Goal: Information Seeking & Learning: Learn about a topic

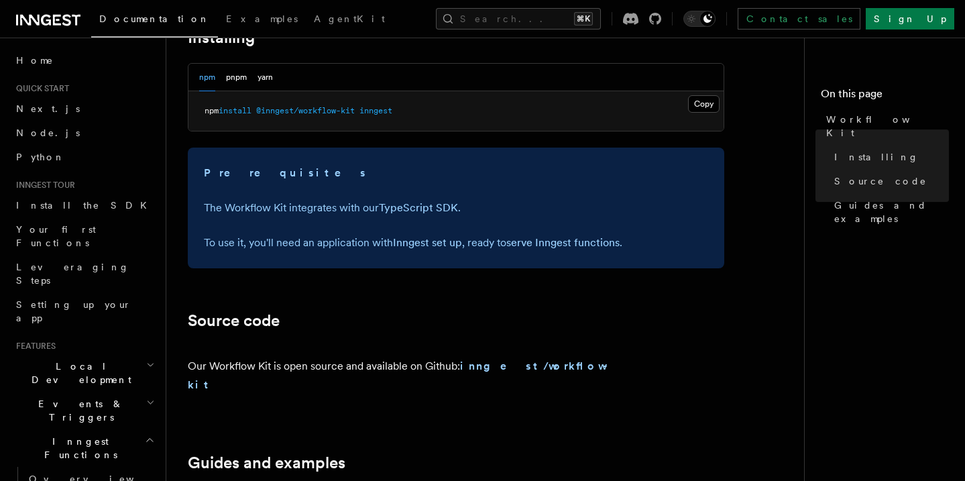
scroll to position [551, 0]
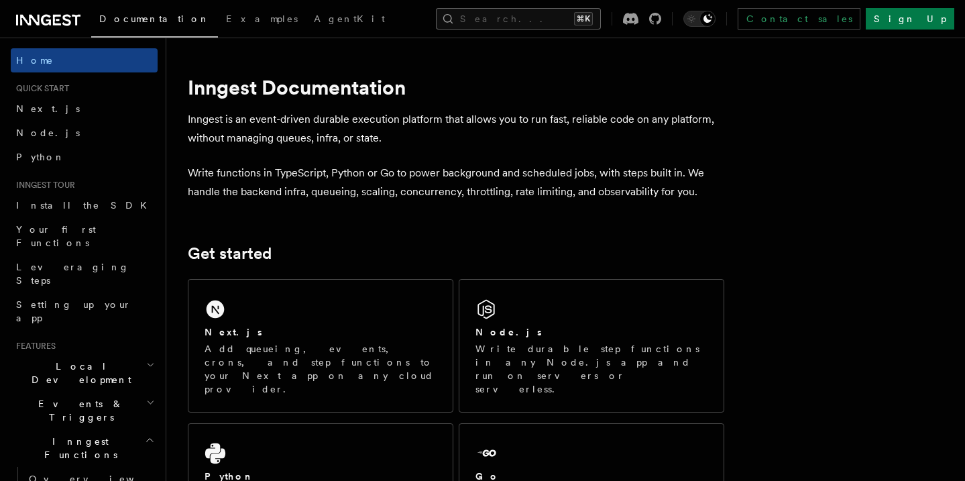
click at [508, 19] on button "Search... ⌘K" at bounding box center [518, 18] width 165 height 21
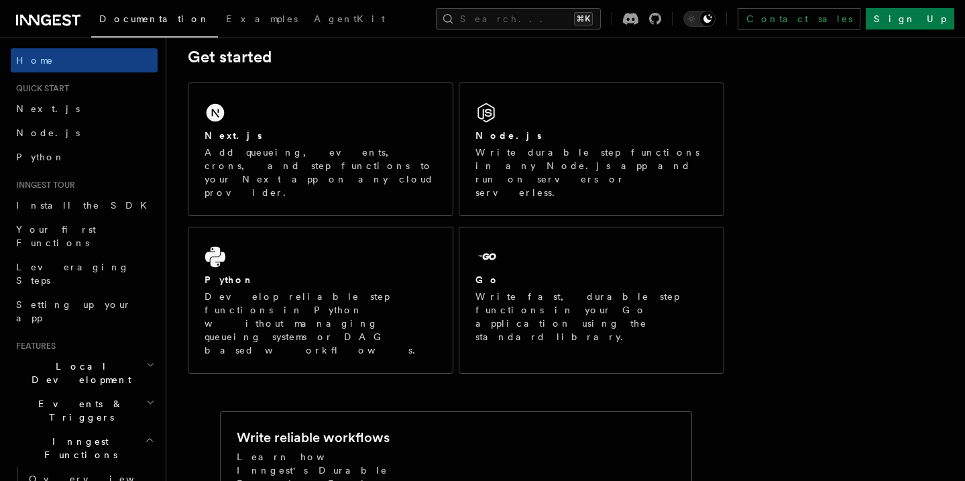
scroll to position [201, 0]
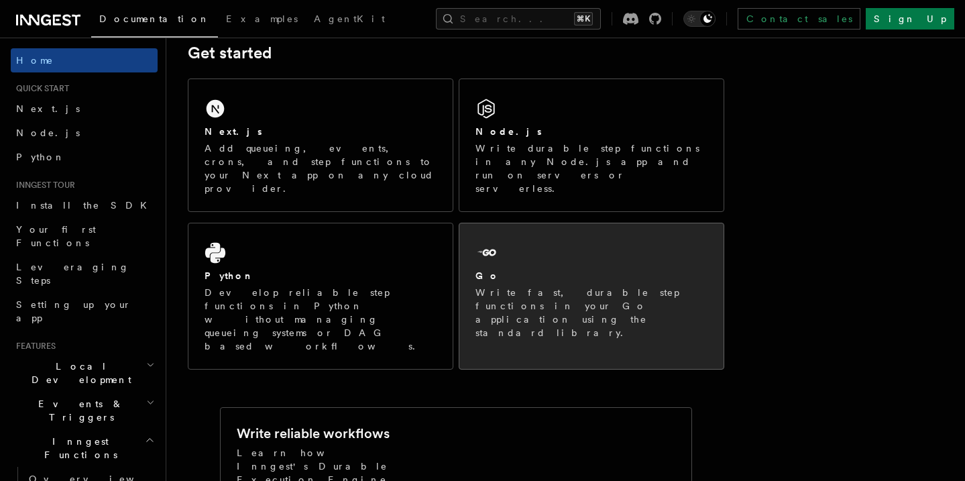
click at [515, 286] on p "Write fast, durable step functions in your Go application using the standard li…" at bounding box center [592, 313] width 232 height 54
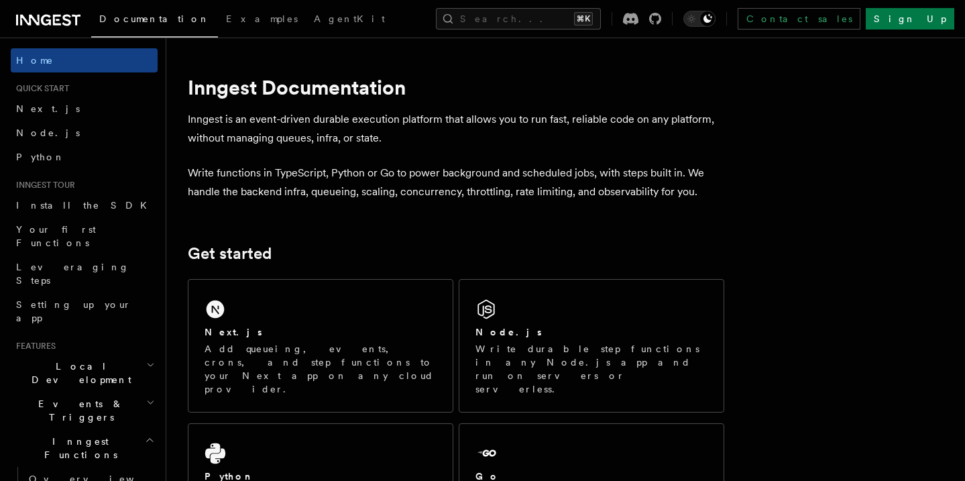
click at [19, 9] on div "Documentation Examples AgentKit Search... ⌘K Contact sales Sign Up" at bounding box center [482, 19] width 965 height 38
click at [38, 20] on icon at bounding box center [29, 20] width 19 height 11
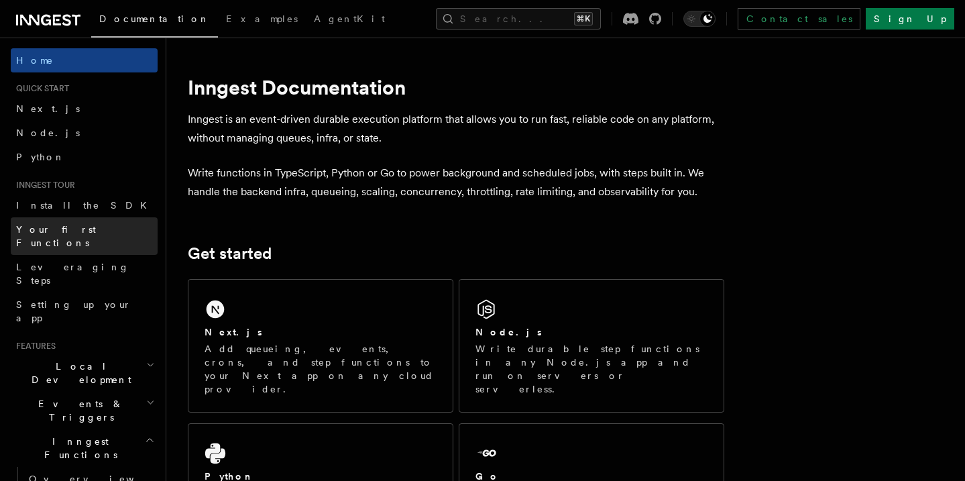
click at [101, 225] on link "Your first Functions" at bounding box center [84, 236] width 147 height 38
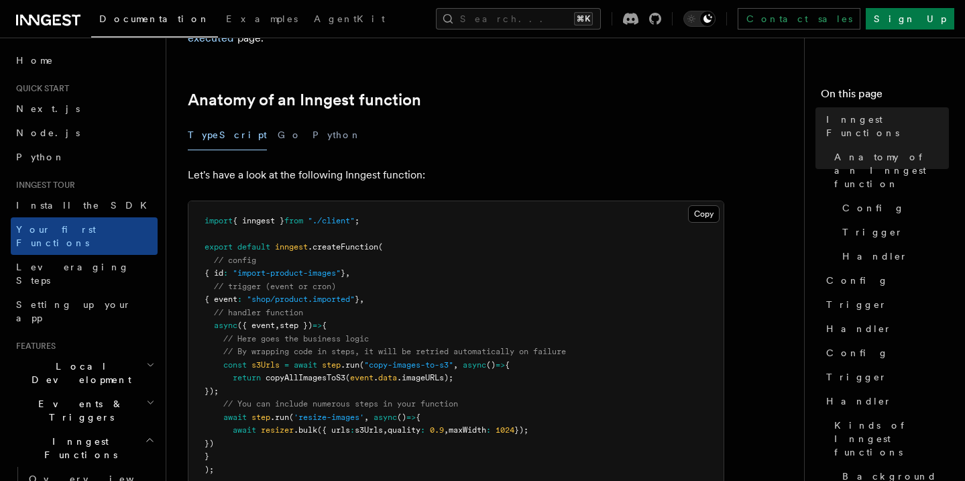
scroll to position [218, 0]
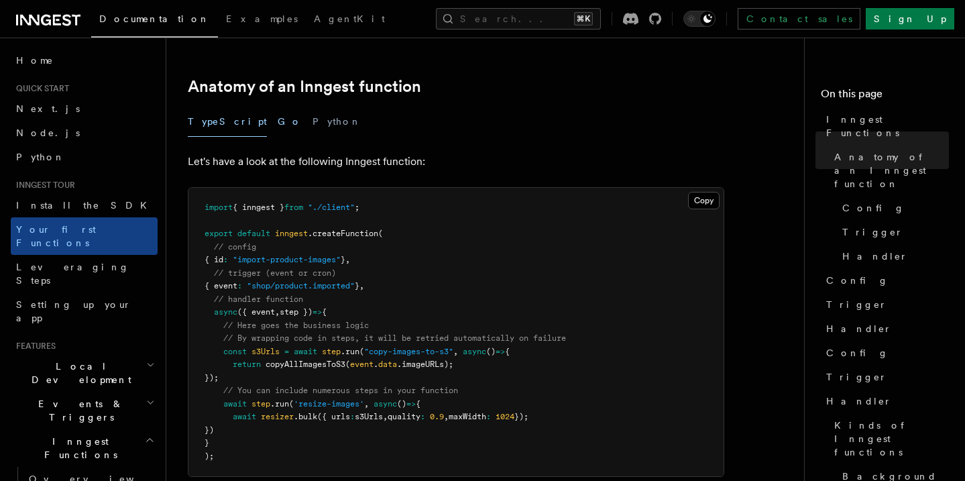
click at [278, 107] on button "Go" at bounding box center [290, 122] width 24 height 30
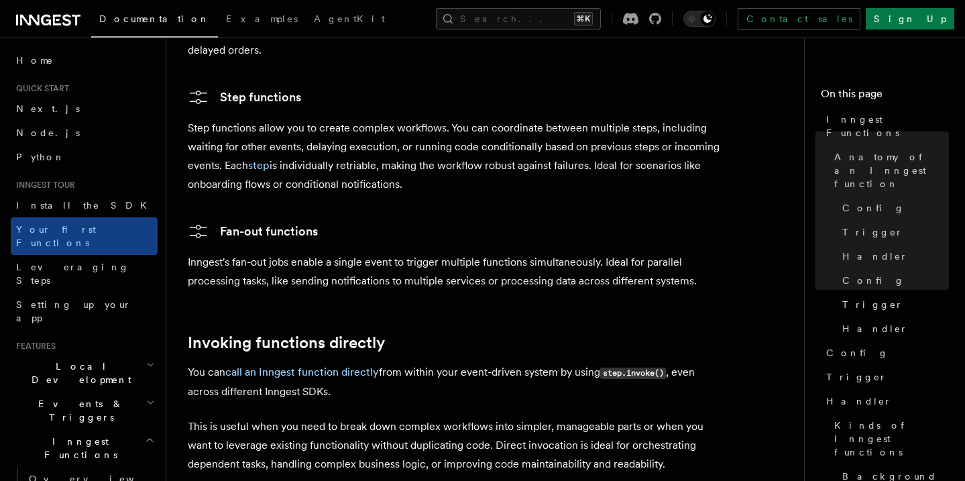
scroll to position [2670, 0]
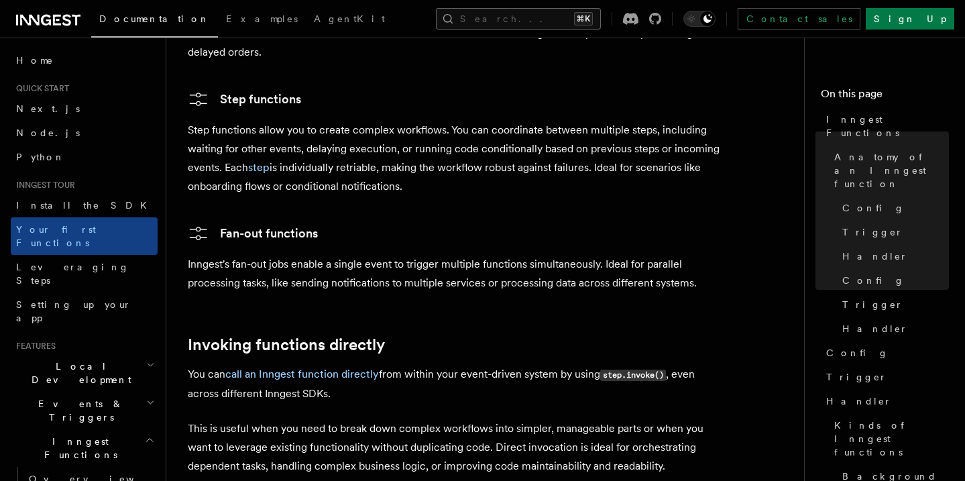
click at [519, 22] on button "Search... ⌘K" at bounding box center [518, 18] width 165 height 21
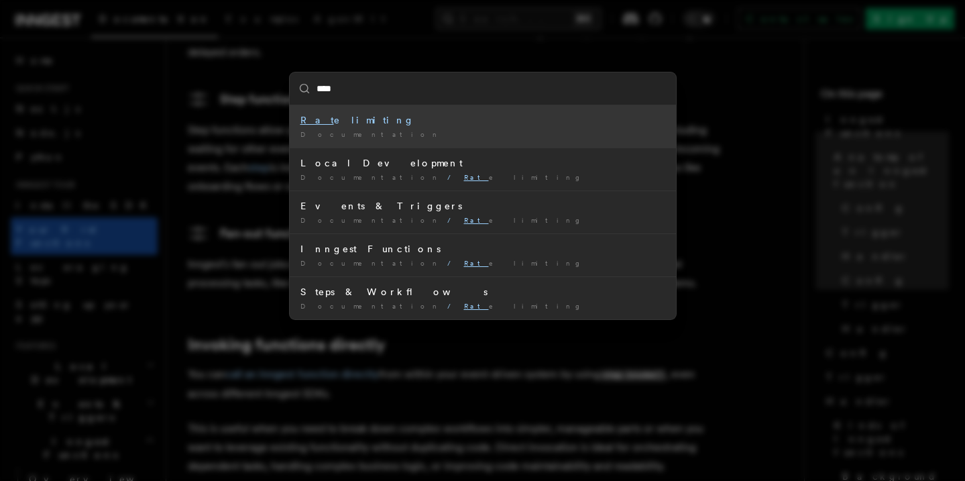
type input "****"
click at [392, 117] on div "Rate limiting" at bounding box center [483, 119] width 365 height 13
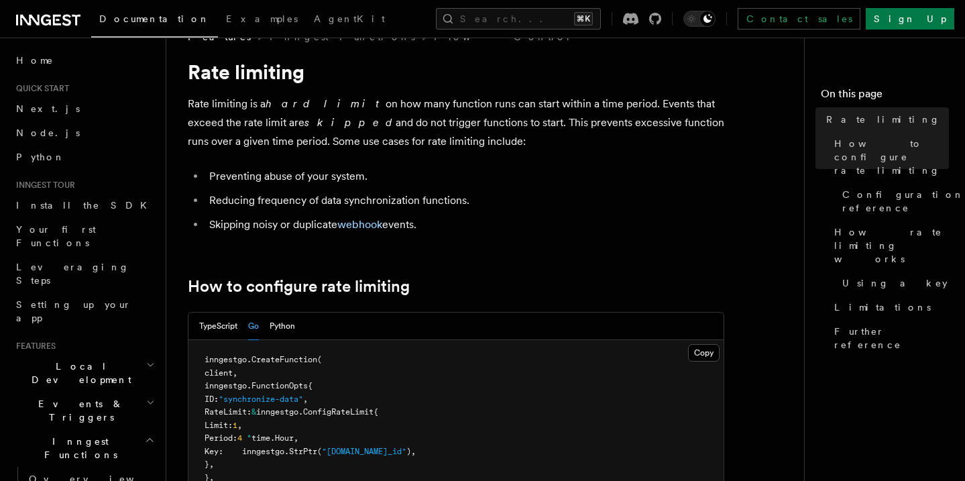
scroll to position [42, 0]
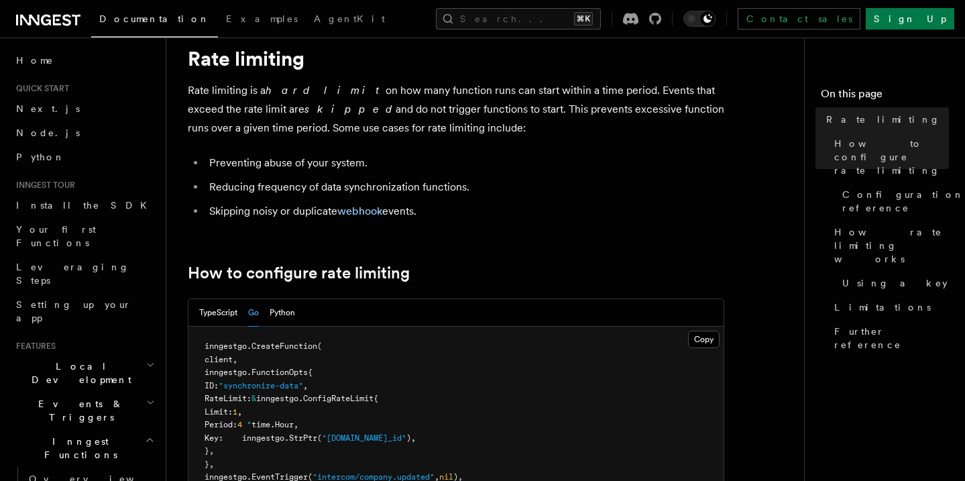
click at [93, 392] on h2 "Events & Triggers" at bounding box center [84, 411] width 147 height 38
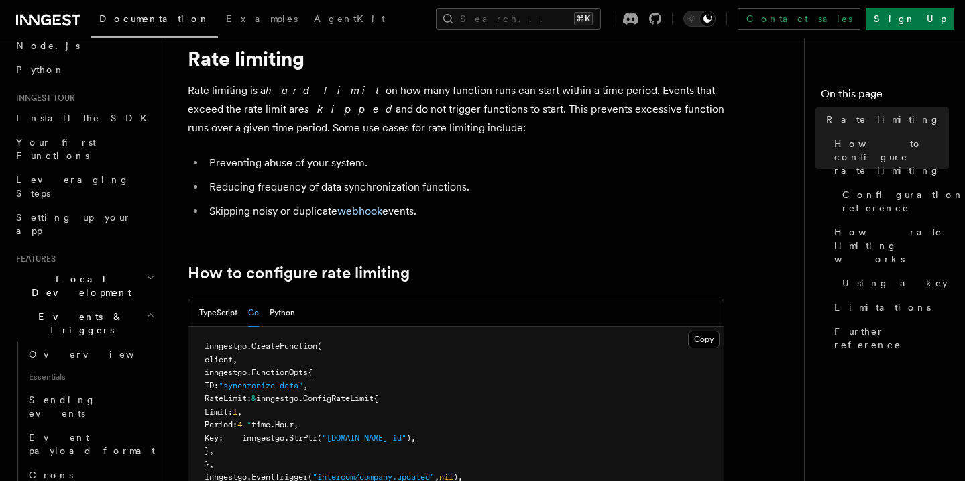
scroll to position [89, 0]
click at [75, 393] on span "Sending events" at bounding box center [62, 405] width 67 height 24
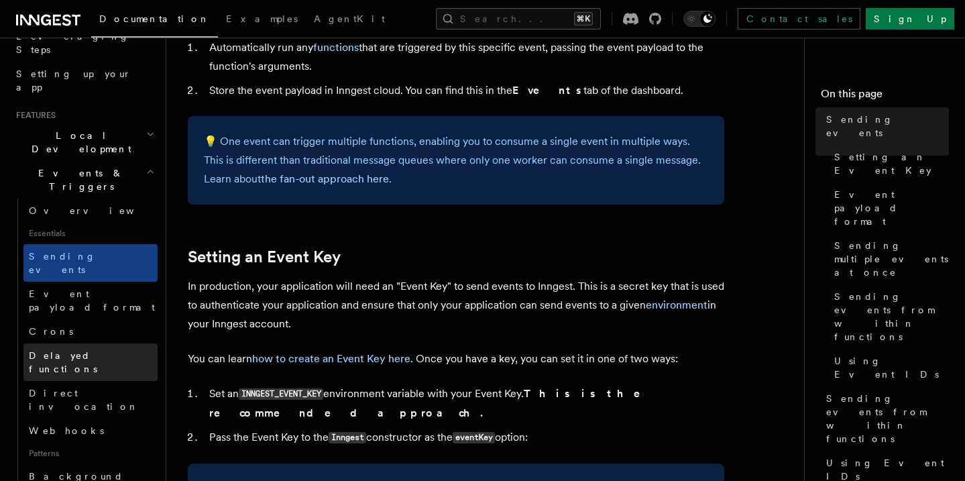
scroll to position [235, 0]
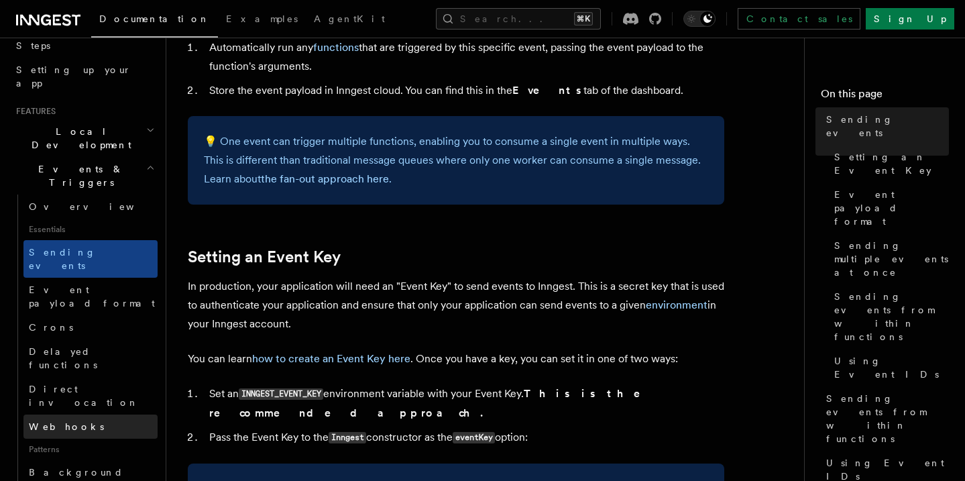
click at [77, 415] on link "Webhooks" at bounding box center [90, 427] width 134 height 24
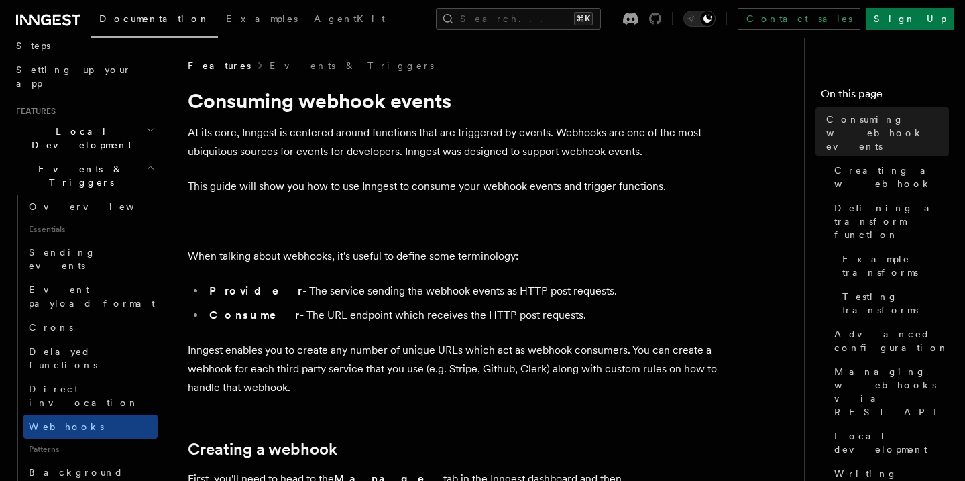
click at [661, 17] on icon at bounding box center [655, 19] width 12 height 12
click at [50, 315] on link "Crons" at bounding box center [90, 327] width 134 height 24
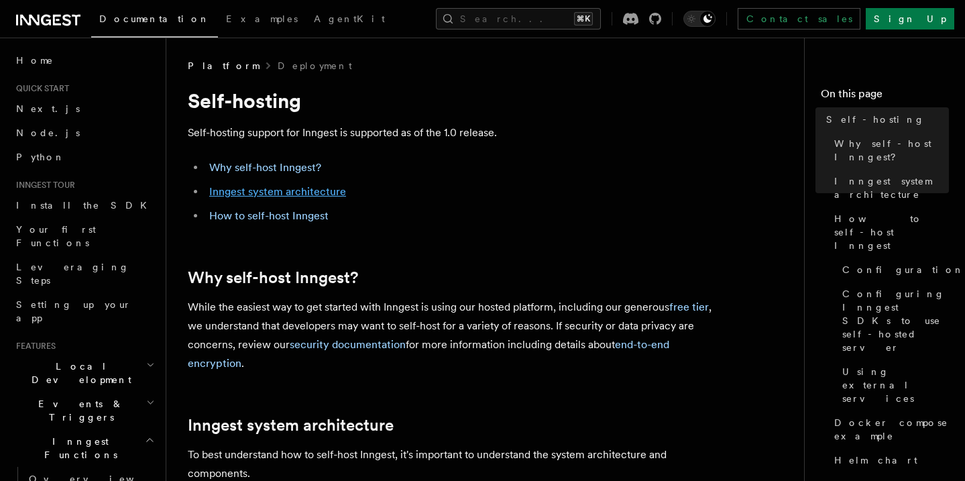
click at [308, 193] on link "Inngest system architecture" at bounding box center [277, 191] width 137 height 13
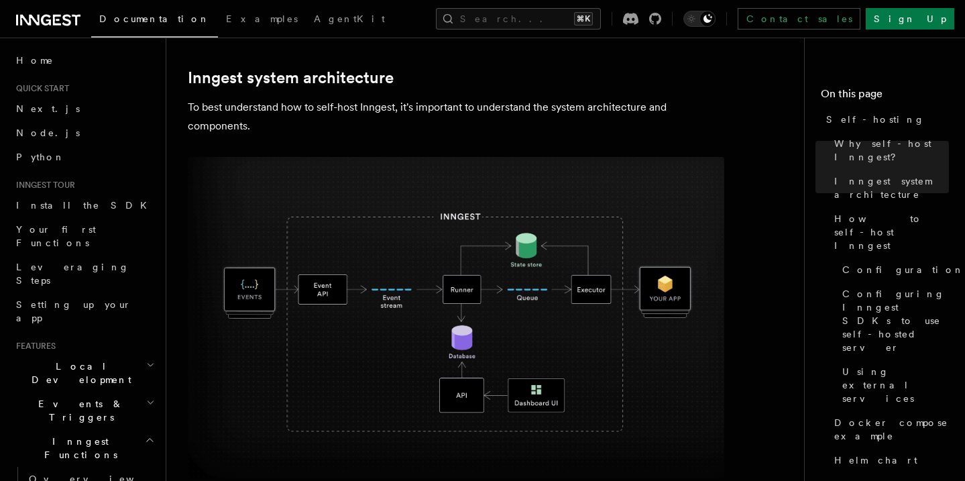
scroll to position [352, 0]
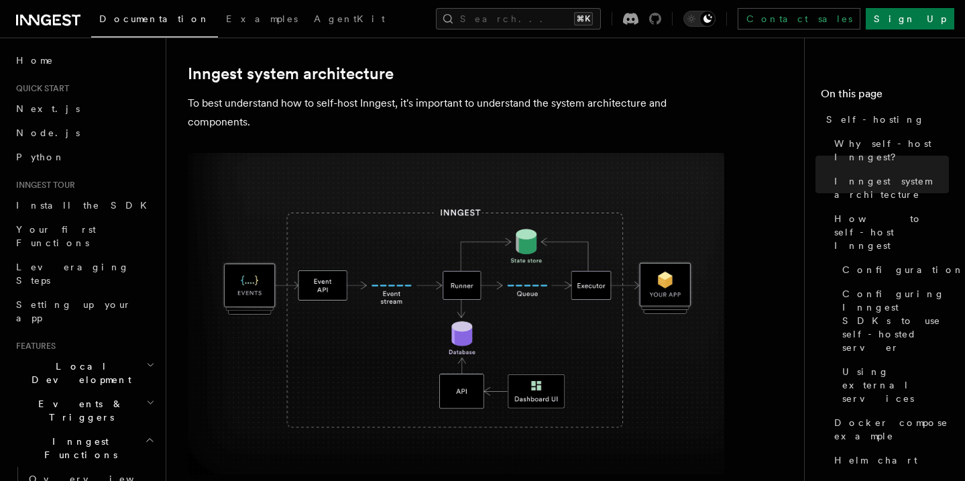
click at [661, 20] on icon at bounding box center [655, 19] width 12 height 12
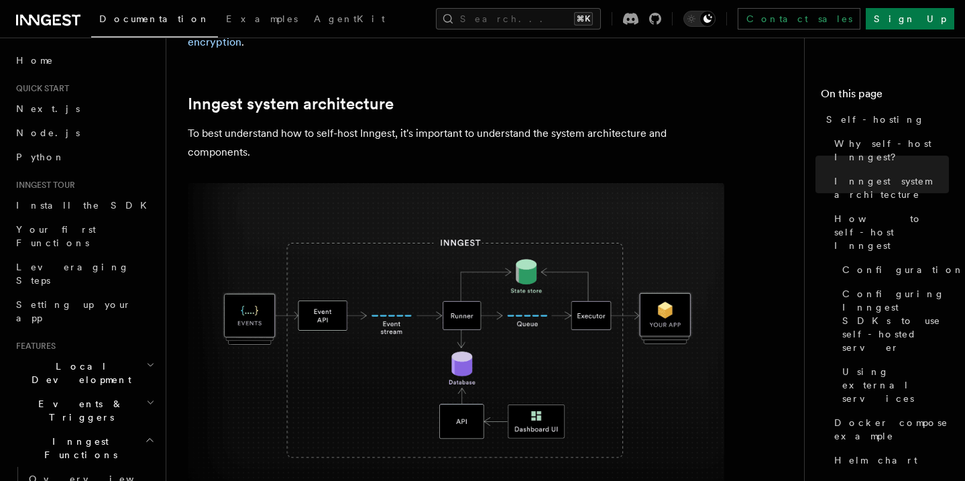
scroll to position [309, 0]
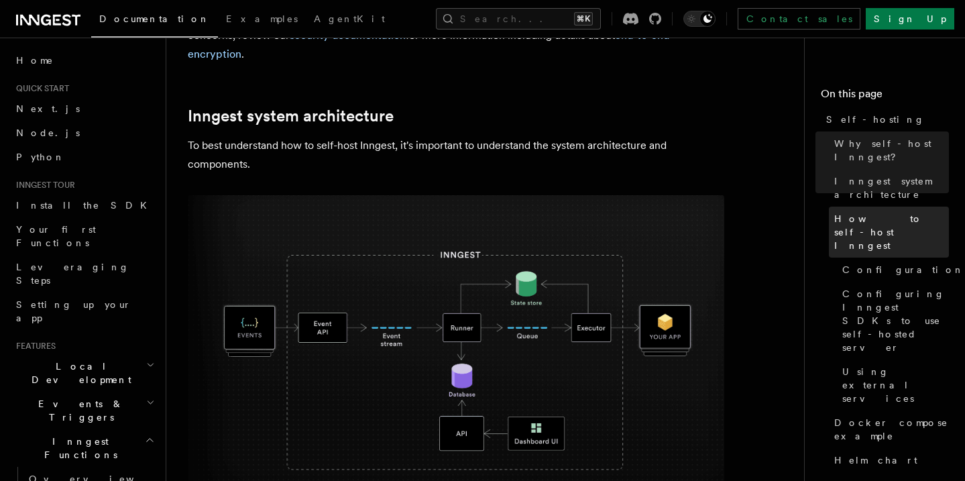
click at [873, 212] on span "How to self-host Inngest" at bounding box center [892, 232] width 115 height 40
